Goal: Task Accomplishment & Management: Manage account settings

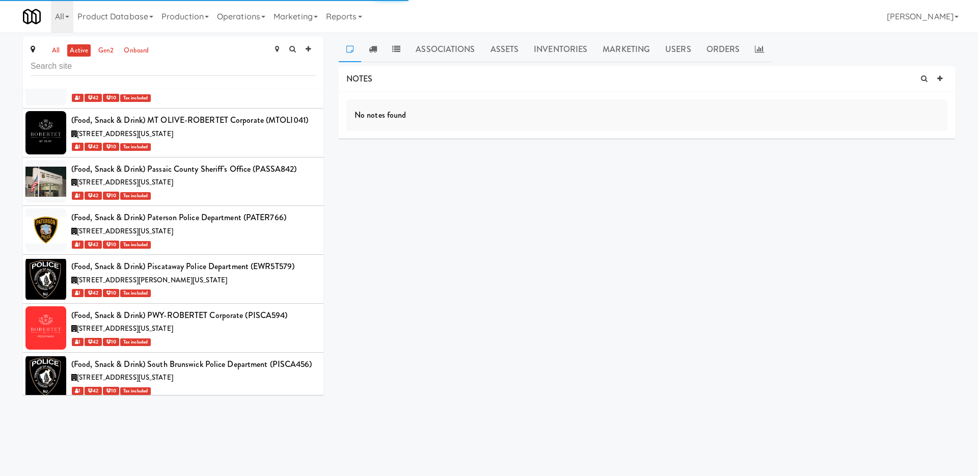
scroll to position [19986, 0]
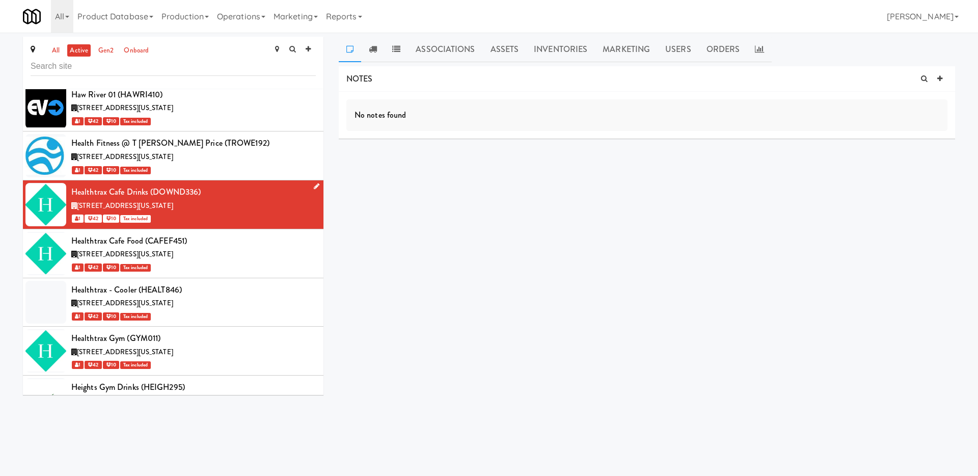
click at [178, 184] on div "Healthtrax Cafe Drinks (DOWND336)" at bounding box center [193, 191] width 244 height 15
copy div "DOWND336"
click at [246, 13] on link "Operations" at bounding box center [241, 16] width 57 height 33
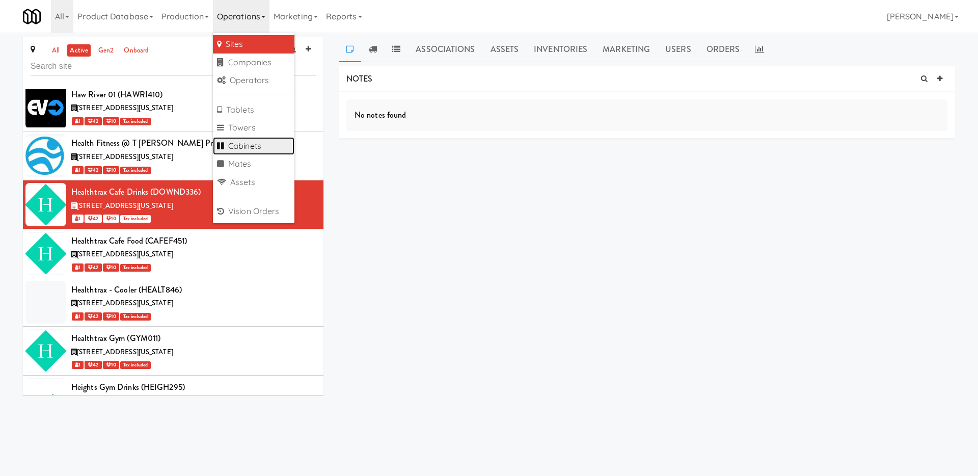
click at [264, 148] on link "Cabinets" at bounding box center [253, 146] width 81 height 18
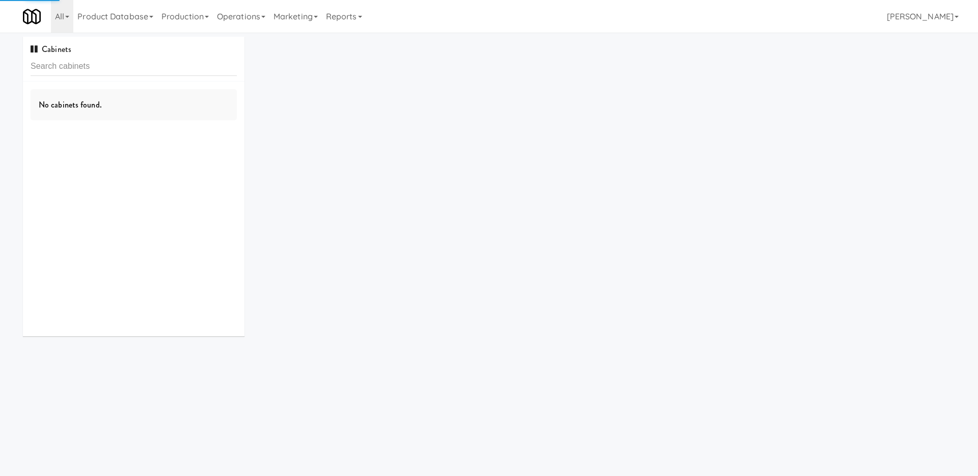
type input "DOWND336"
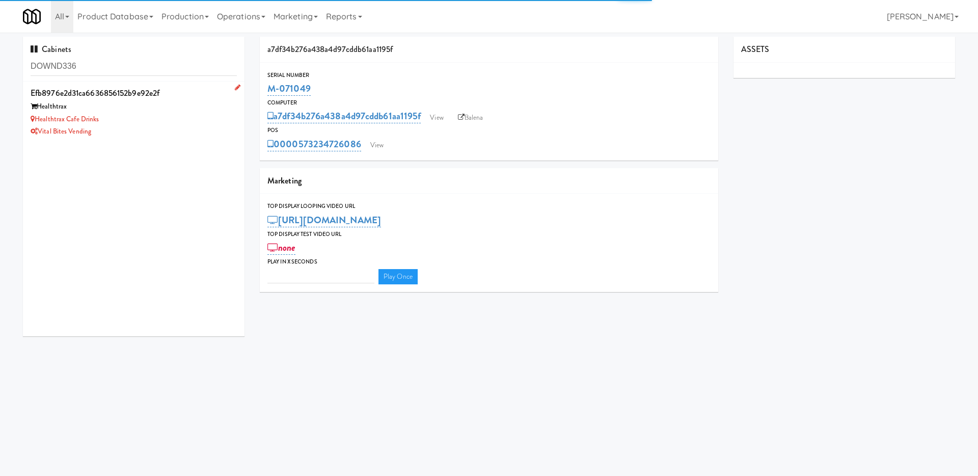
type input "3"
type input "DOWND336"
click at [200, 120] on div "Healthtrax Cafe Drinks" at bounding box center [134, 119] width 206 height 13
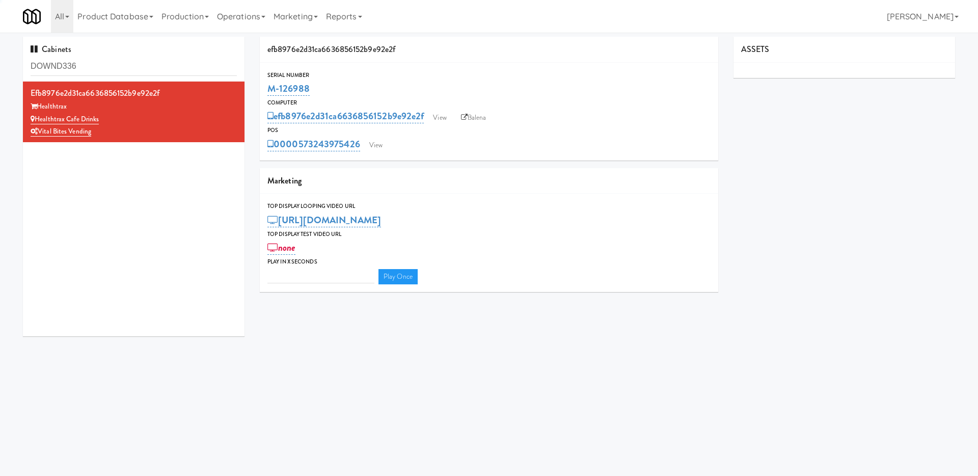
type input "3"
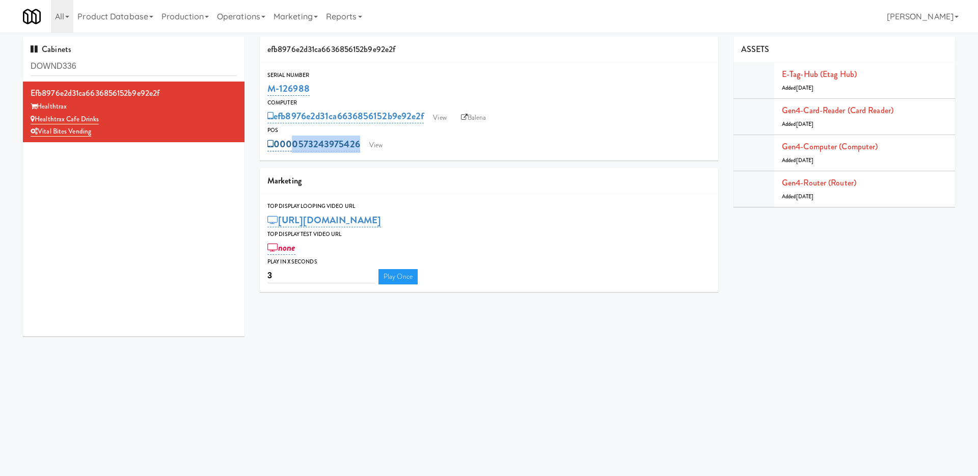
drag, startPoint x: 408, startPoint y: 146, endPoint x: 286, endPoint y: 144, distance: 122.2
click at [286, 144] on div "0000573243975426 View" at bounding box center [488, 143] width 443 height 17
copy div "00573243975426 View"
click at [642, 364] on body "Okay Okay Select date: previous 2025-Sep next Su Mo Tu We Th Fr Sa 31 1 2 3 4 5…" at bounding box center [489, 271] width 978 height 476
click at [373, 143] on link "View" at bounding box center [375, 144] width 23 height 15
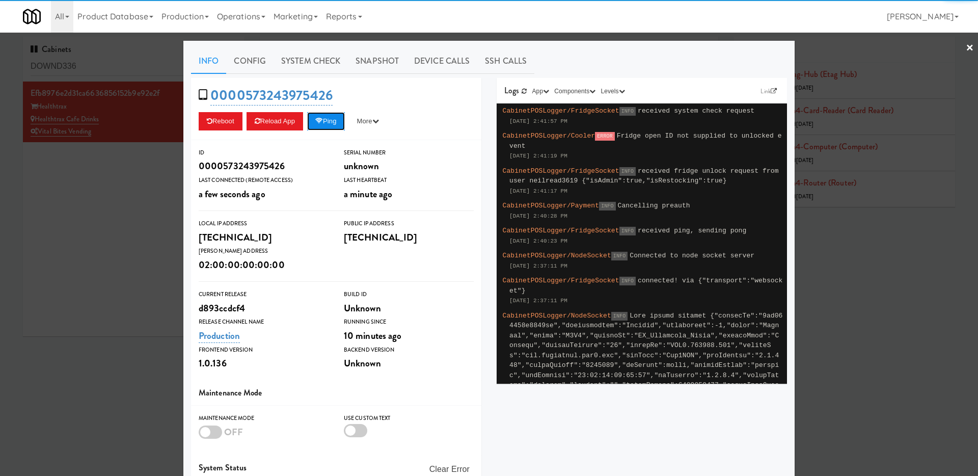
click at [322, 123] on icon at bounding box center [319, 121] width 8 height 7
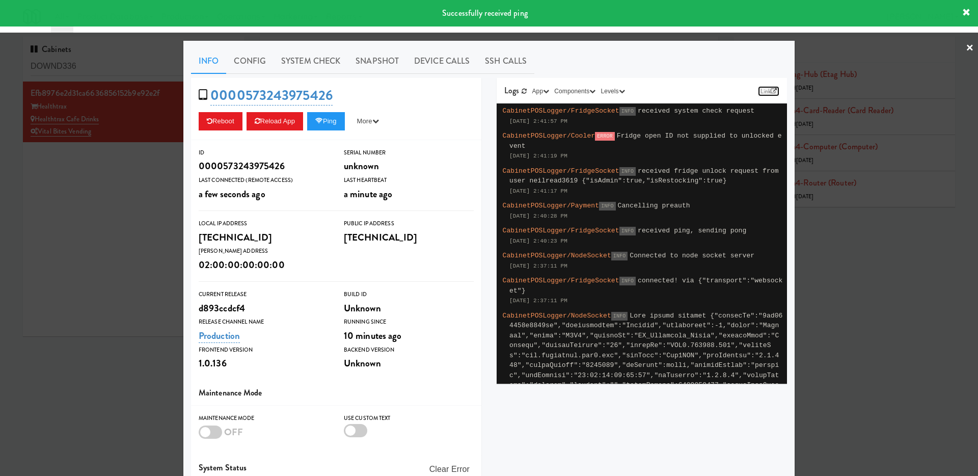
click at [770, 95] on link "Link" at bounding box center [768, 91] width 21 height 10
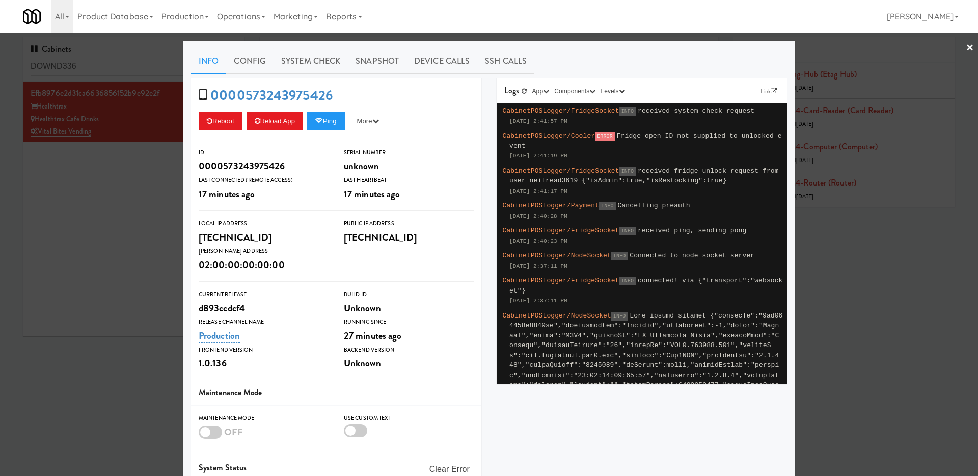
click at [152, 187] on div at bounding box center [489, 238] width 978 height 476
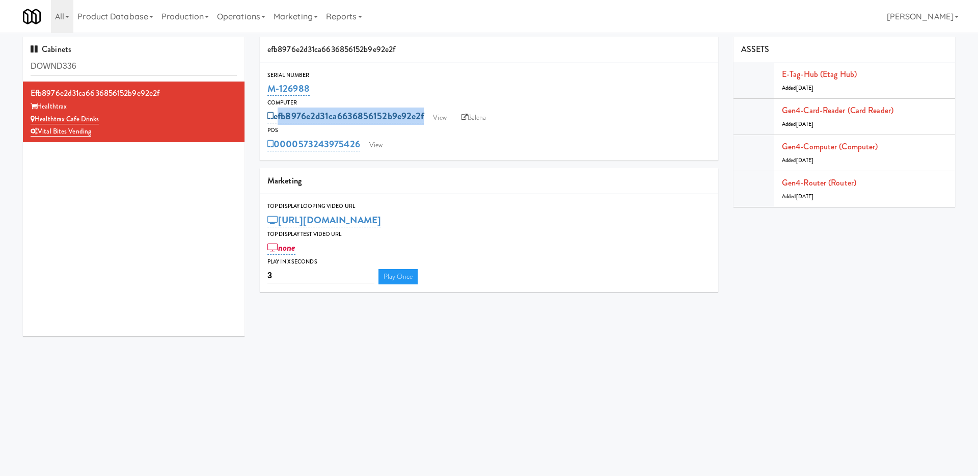
drag, startPoint x: 509, startPoint y: 117, endPoint x: 278, endPoint y: 115, distance: 231.7
click at [277, 115] on div "efb8976e2d31ca6636856152b9e92e2f View Balena" at bounding box center [488, 115] width 443 height 17
copy div "efb8976e2d31ca6636856152b9e92e2f View Balena"
drag, startPoint x: 102, startPoint y: 131, endPoint x: 78, endPoint y: 131, distance: 24.4
click at [78, 131] on div "Vital Bites Vending" at bounding box center [134, 131] width 206 height 13
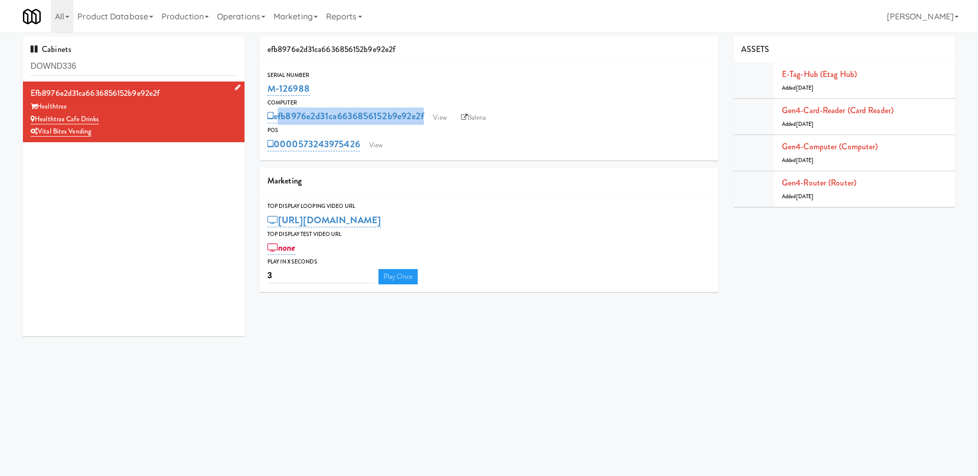
drag, startPoint x: 122, startPoint y: 118, endPoint x: 36, endPoint y: 113, distance: 86.2
click at [36, 113] on div "Healthtrax Cafe Drinks" at bounding box center [134, 119] width 206 height 13
copy link "Healthtrax Cafe Drinks"
click at [260, 15] on link "Operations" at bounding box center [241, 16] width 57 height 33
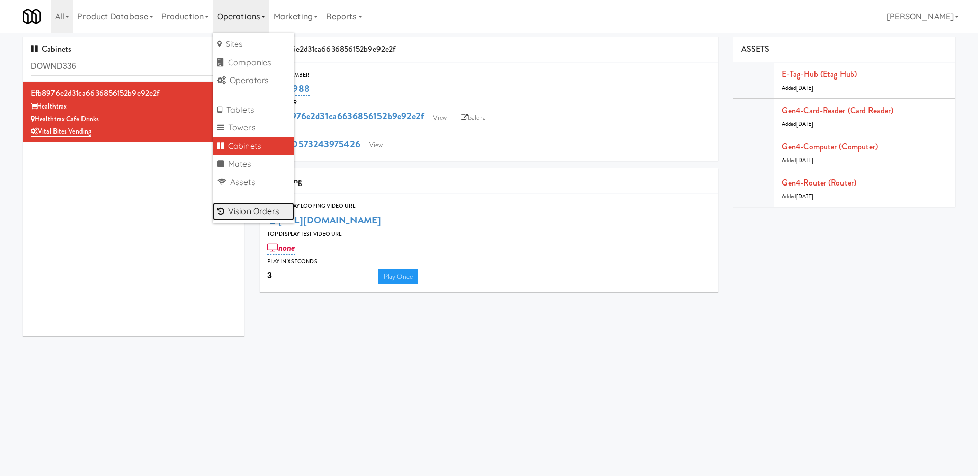
click at [252, 204] on link "Vision Orders" at bounding box center [253, 211] width 81 height 18
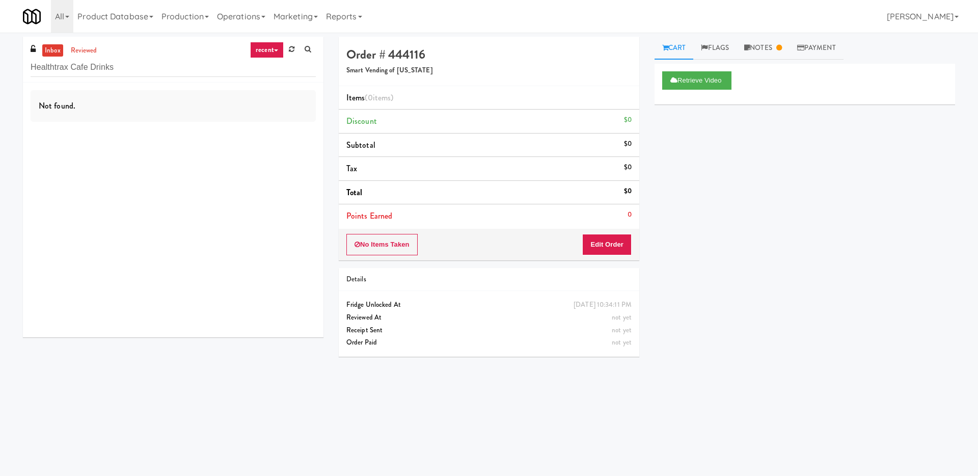
click at [86, 44] on li "reviewed" at bounding box center [84, 50] width 32 height 13
click at [85, 51] on link "reviewed" at bounding box center [84, 50] width 32 height 13
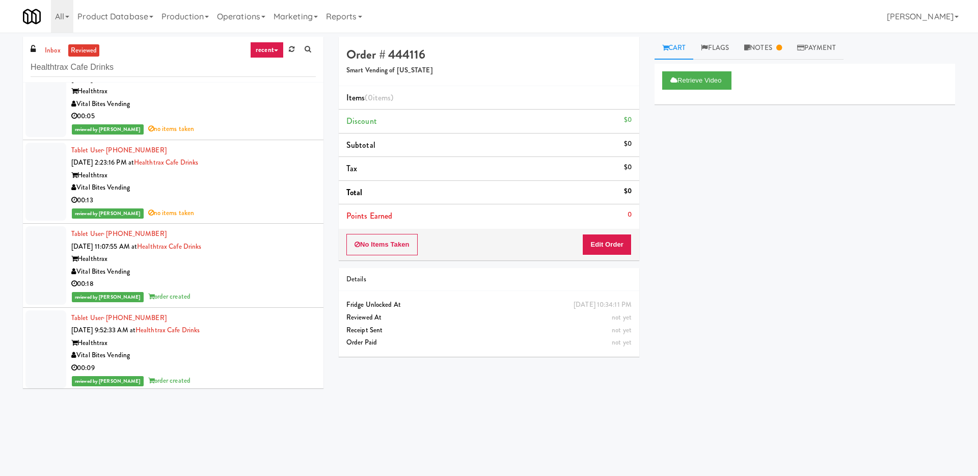
scroll to position [32, 0]
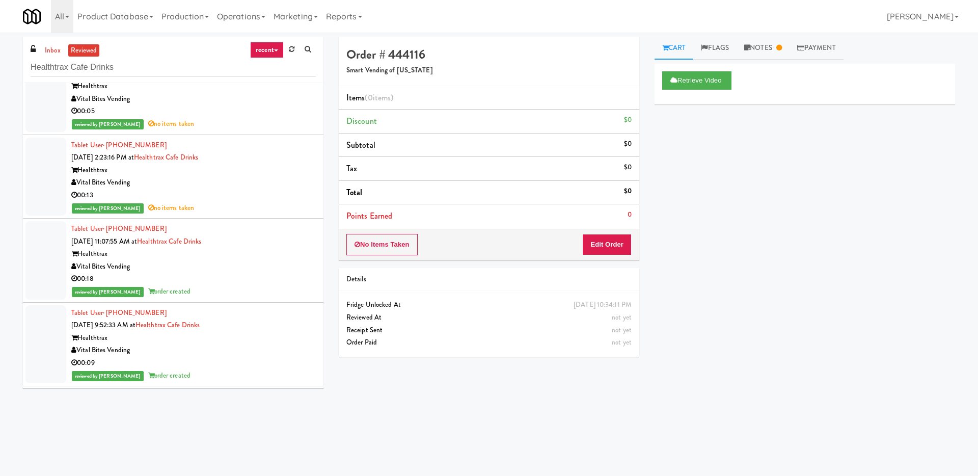
click at [216, 279] on div "00:18" at bounding box center [193, 278] width 244 height 13
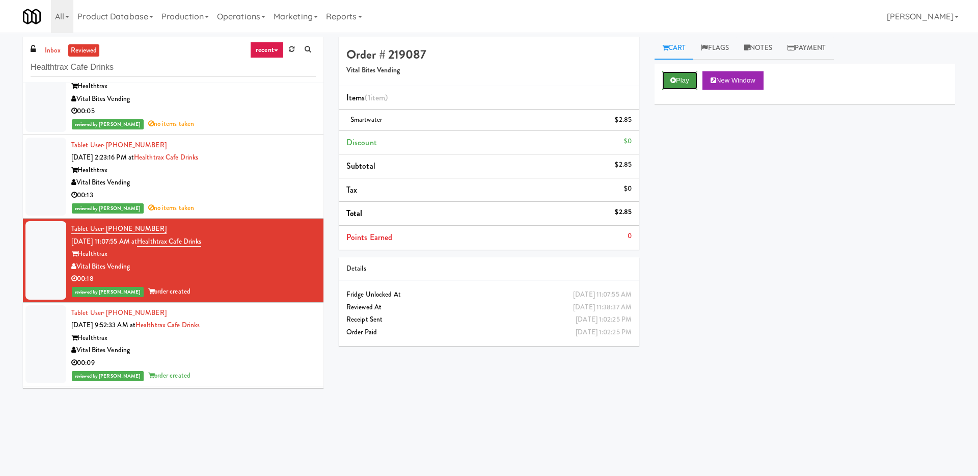
click at [673, 79] on icon at bounding box center [673, 80] width 6 height 7
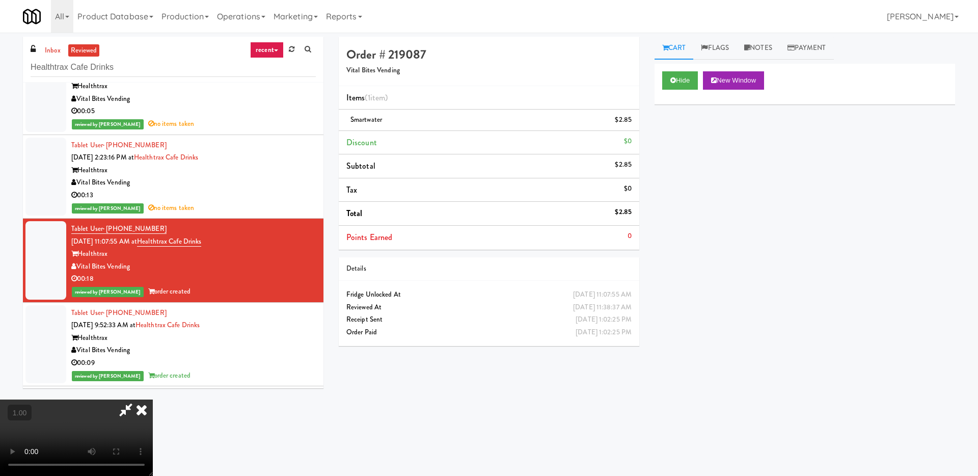
click at [153, 399] on icon at bounding box center [141, 409] width 22 height 20
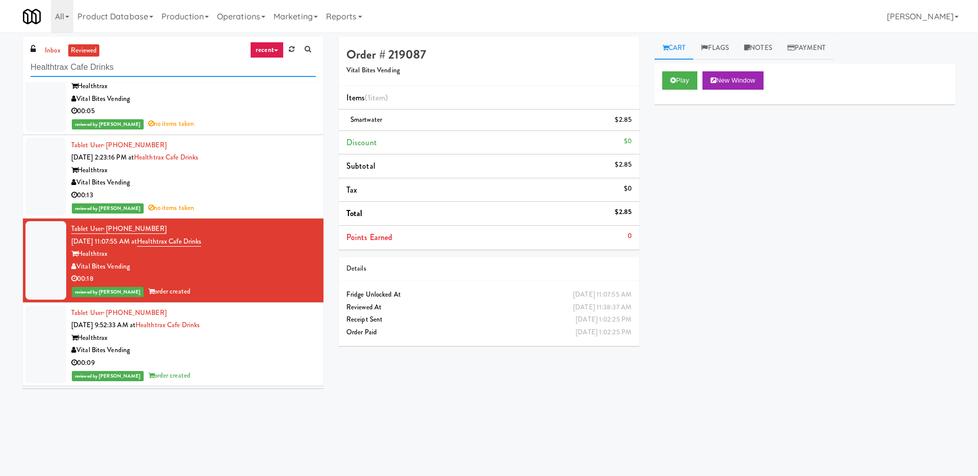
drag, startPoint x: 192, startPoint y: 67, endPoint x: 16, endPoint y: 67, distance: 175.7
click at [16, 67] on div "inbox reviewed recent all unclear take inventory issue suspicious failed recent…" at bounding box center [173, 216] width 316 height 359
paste input "5005810"
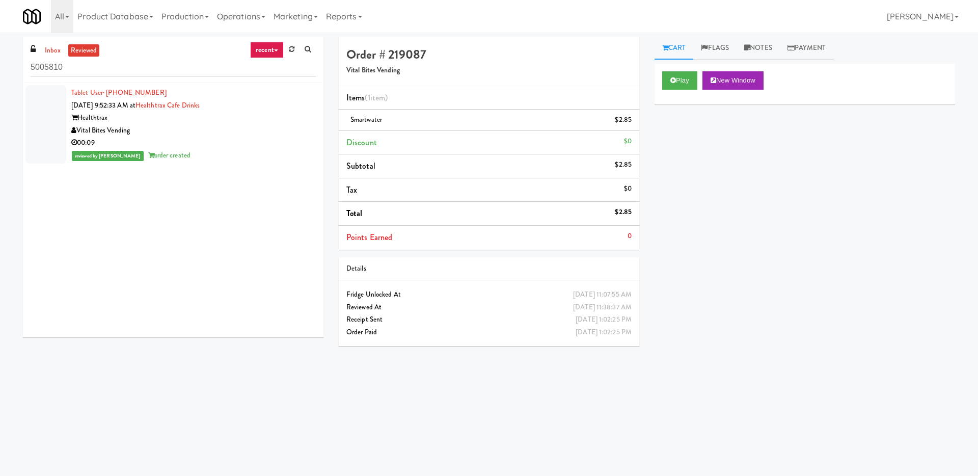
click at [212, 128] on div "Vital Bites Vending" at bounding box center [193, 130] width 244 height 13
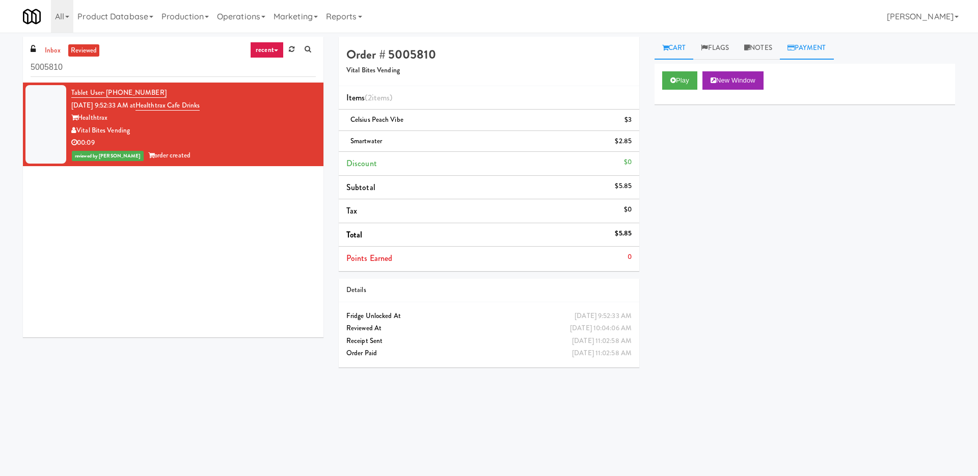
click at [808, 40] on link "Payment" at bounding box center [807, 48] width 54 height 23
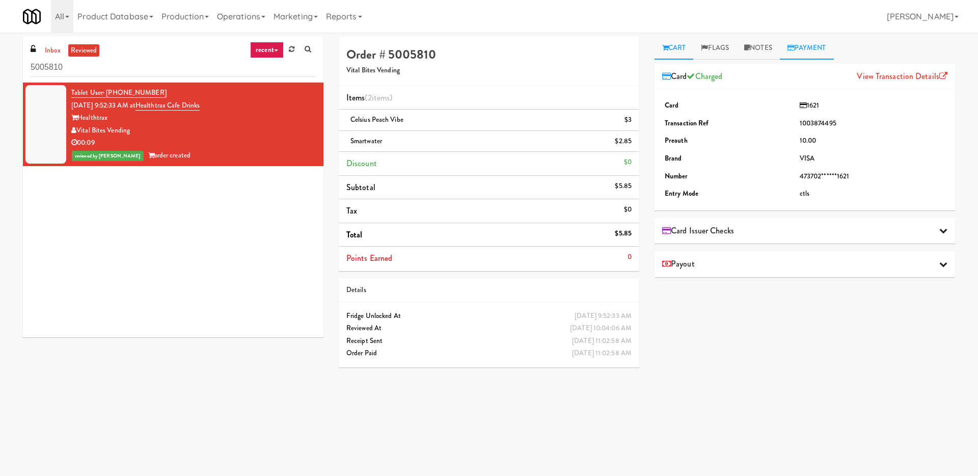
click at [678, 52] on link "Cart" at bounding box center [673, 48] width 39 height 23
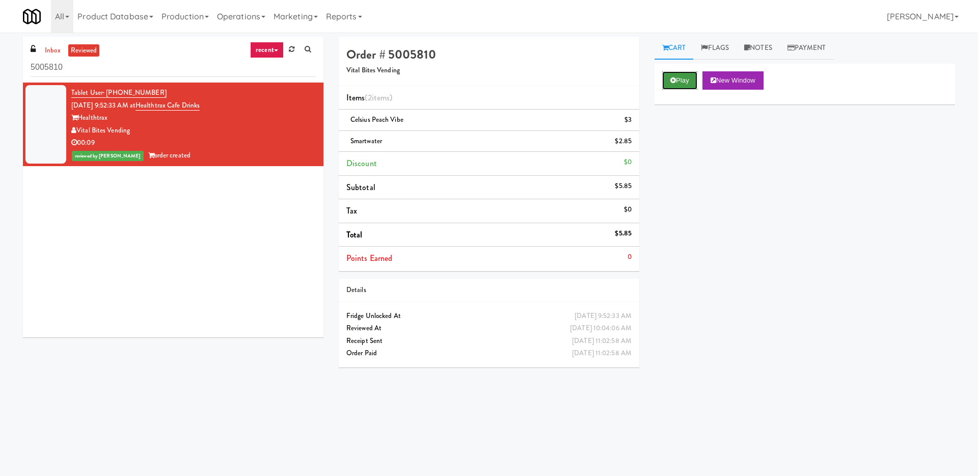
click at [676, 80] on button "Play" at bounding box center [679, 80] width 35 height 18
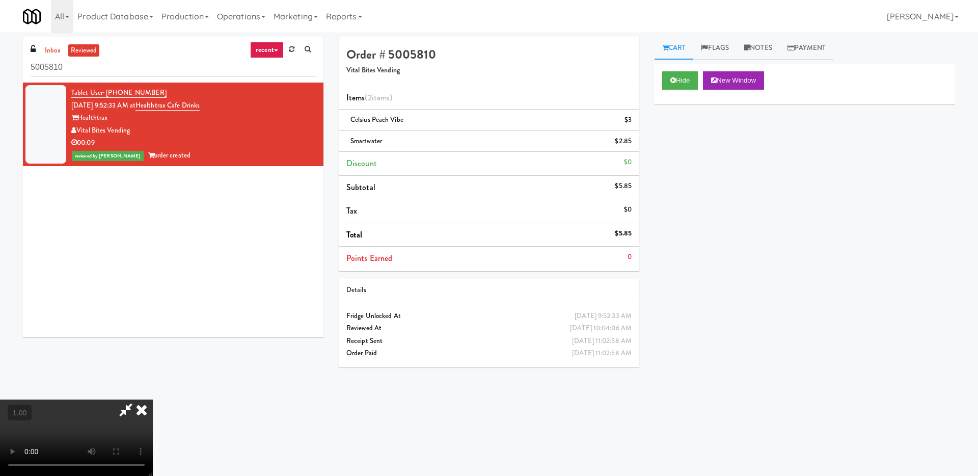
click at [153, 399] on icon at bounding box center [141, 409] width 22 height 20
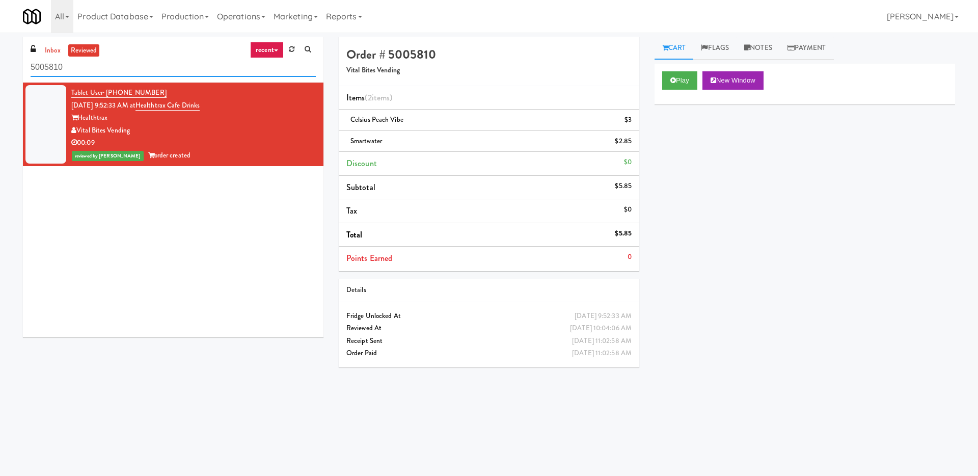
drag, startPoint x: 118, startPoint y: 70, endPoint x: 1, endPoint y: 68, distance: 117.1
click at [1, 68] on div "inbox reviewed recent all unclear take inventory issue suspicious failed recent…" at bounding box center [489, 241] width 978 height 409
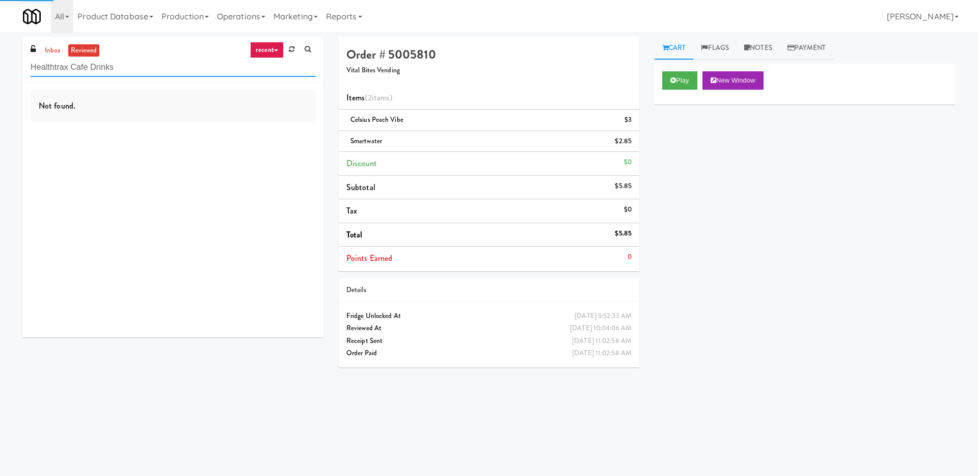
type input "Healthtrax Cafe Drinks"
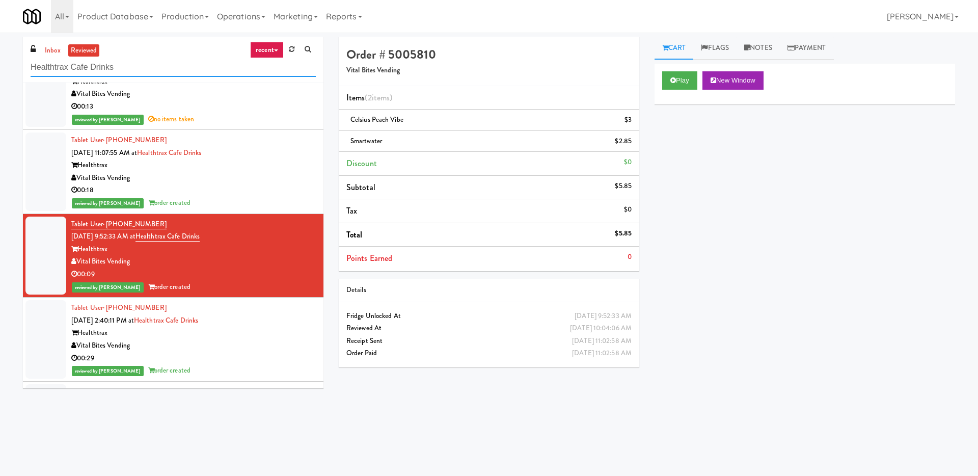
scroll to position [5, 0]
